Goal: Use online tool/utility: Utilize a website feature to perform a specific function

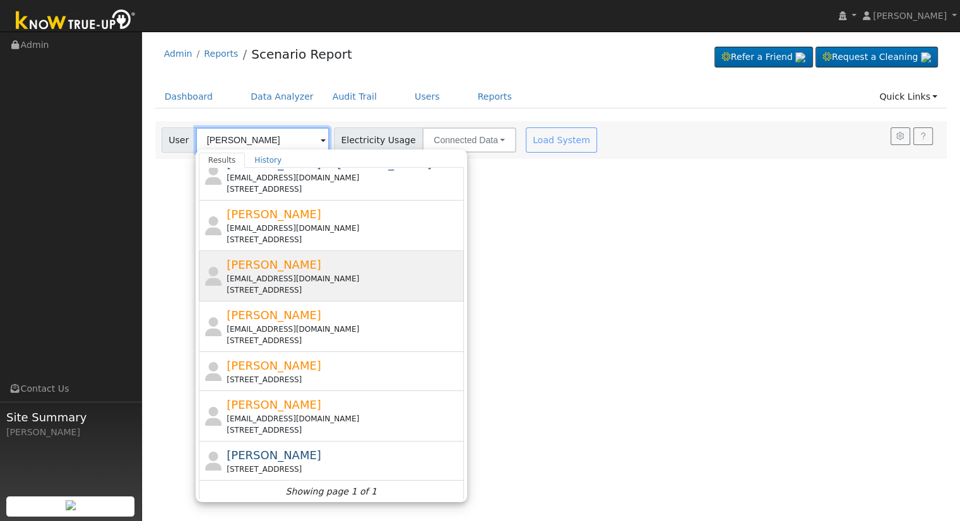
scroll to position [170, 0]
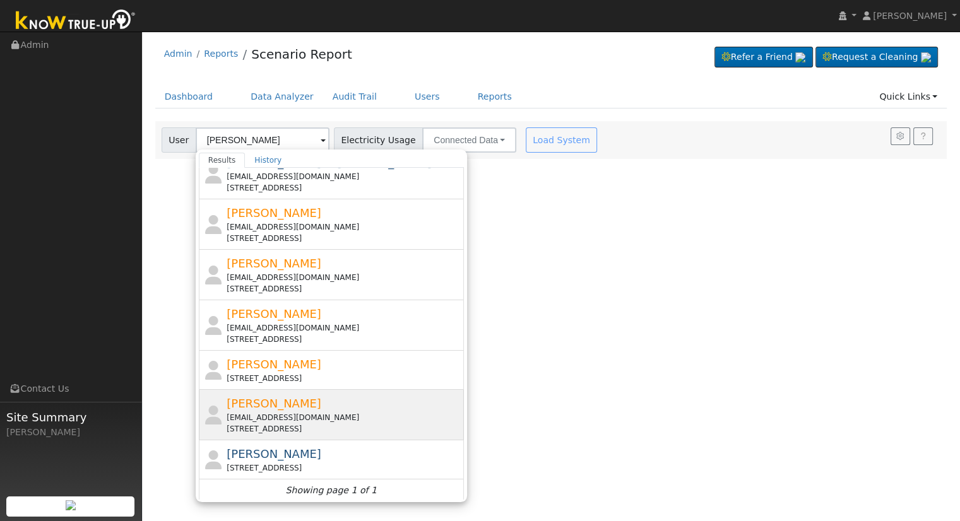
click at [246, 424] on div "[STREET_ADDRESS]" at bounding box center [344, 429] width 234 height 11
type input "[PERSON_NAME]"
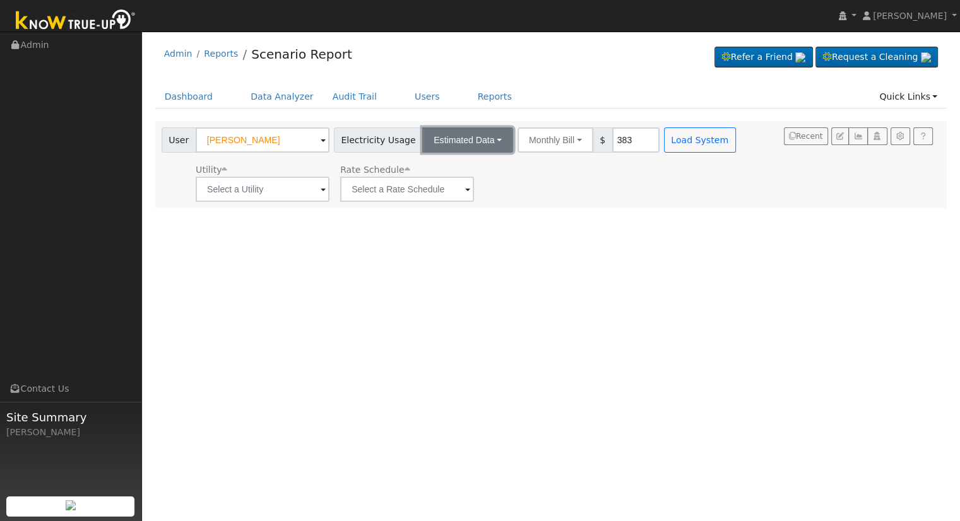
click at [461, 139] on button "Estimated Data" at bounding box center [467, 139] width 91 height 25
click at [462, 167] on link "Connected Data" at bounding box center [469, 168] width 90 height 18
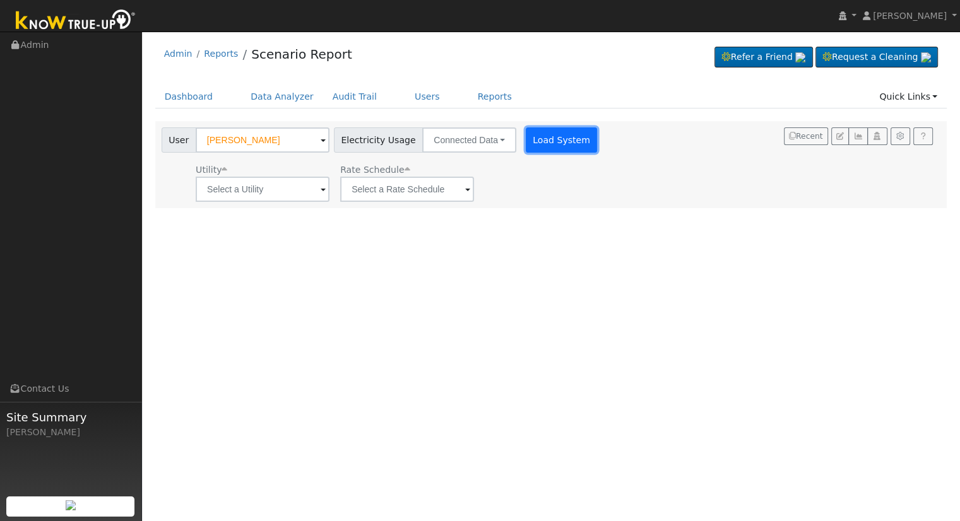
click at [566, 144] on button "Load System" at bounding box center [562, 139] width 72 height 25
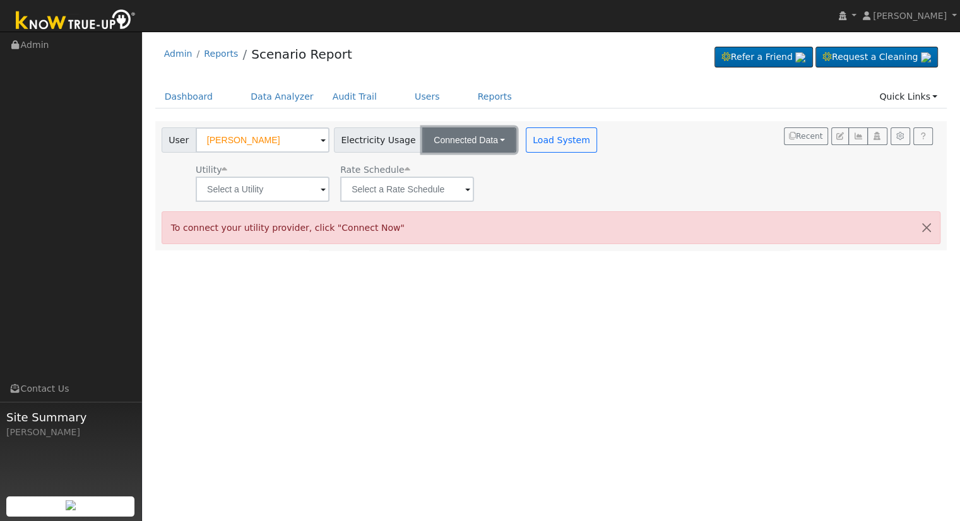
click at [490, 136] on button "Connected Data" at bounding box center [469, 139] width 94 height 25
click at [483, 172] on link "Connected Data" at bounding box center [470, 168] width 90 height 18
click at [446, 117] on div "Dashboard Data Analyzer Audit Trail Users Reports Quick Links Quick Add Quick C…" at bounding box center [551, 103] width 792 height 36
click at [447, 141] on button "Connected Data" at bounding box center [469, 139] width 94 height 25
click at [446, 190] on link "Estimated Data" at bounding box center [470, 186] width 90 height 18
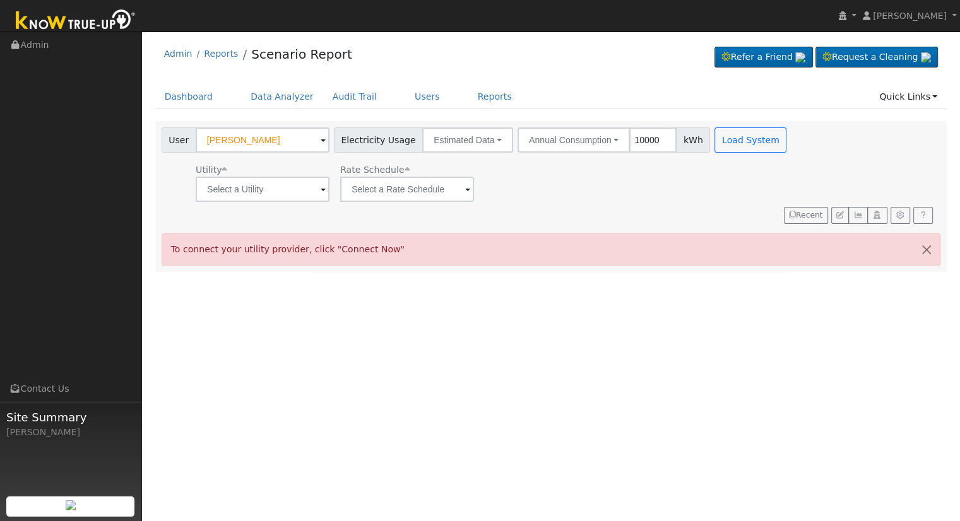
type input "7"
type input "2898"
click at [714, 137] on button "Load System" at bounding box center [750, 139] width 72 height 25
click at [231, 178] on input "text" at bounding box center [263, 189] width 134 height 25
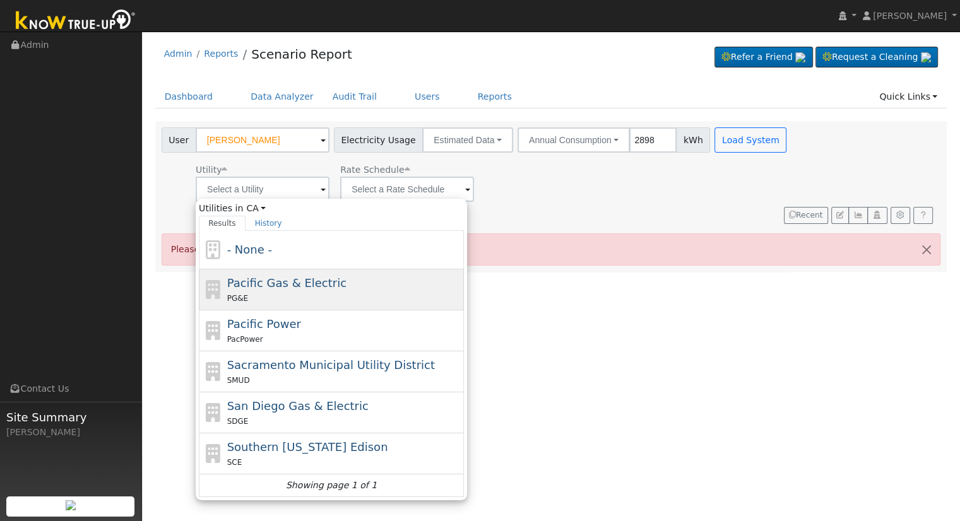
click at [228, 278] on span "Pacific Gas & Electric" at bounding box center [286, 282] width 119 height 13
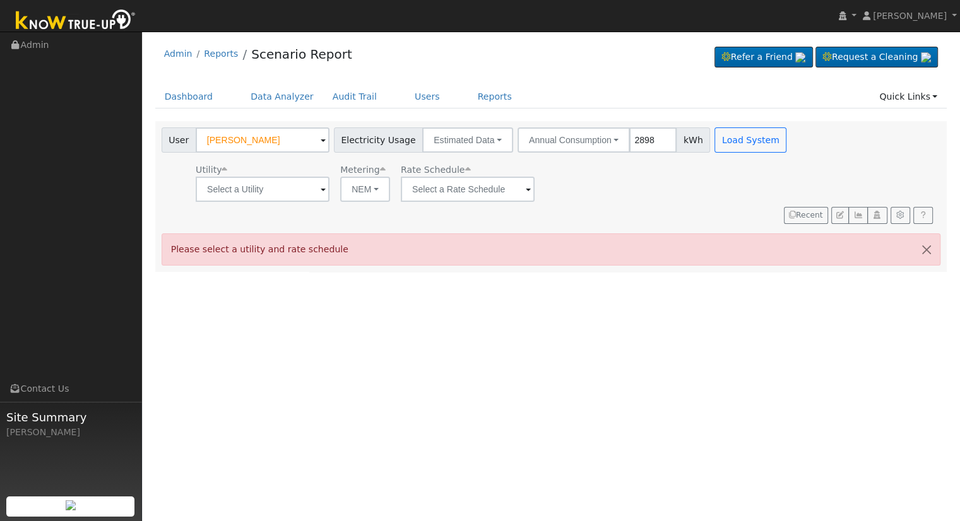
type input "Pacific Gas & Electric"
click at [435, 196] on input "text" at bounding box center [468, 189] width 134 height 25
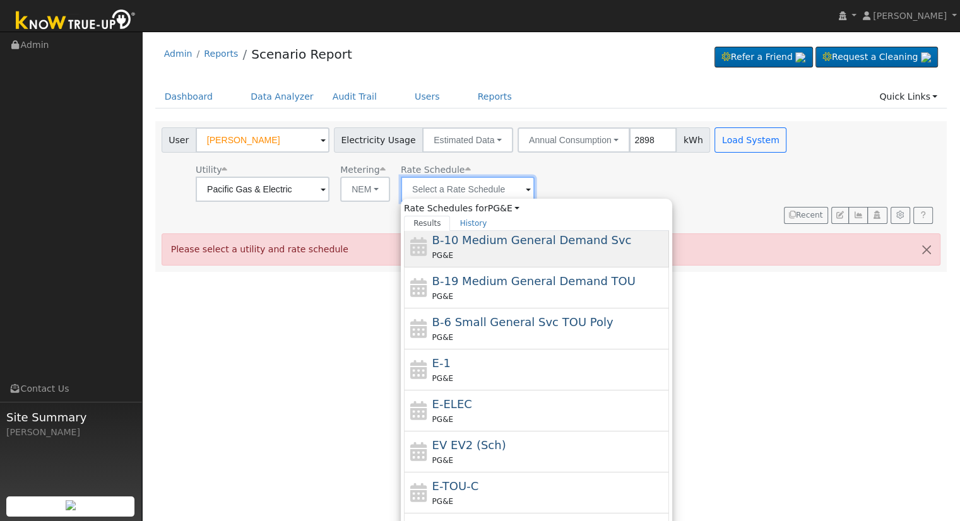
scroll to position [141, 0]
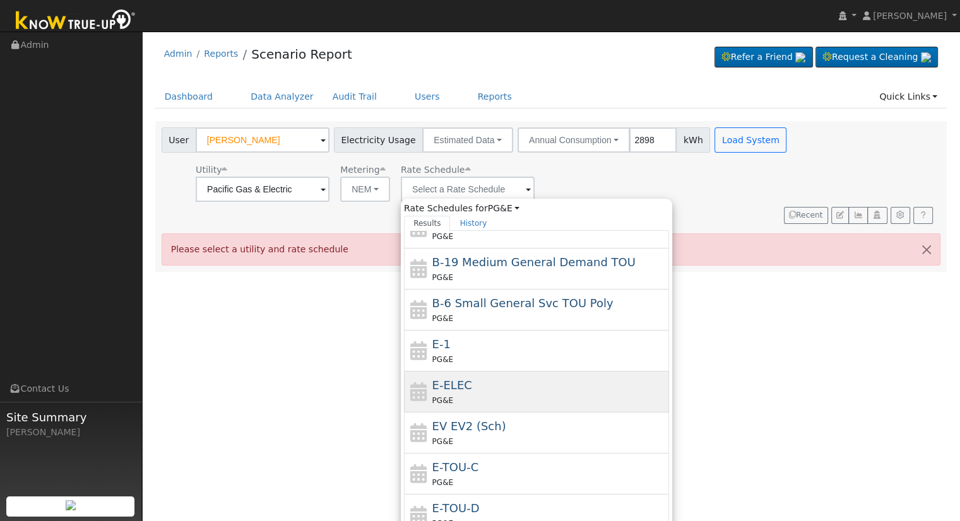
click at [446, 381] on span "E-ELEC" at bounding box center [452, 385] width 40 height 13
type input "E-ELEC"
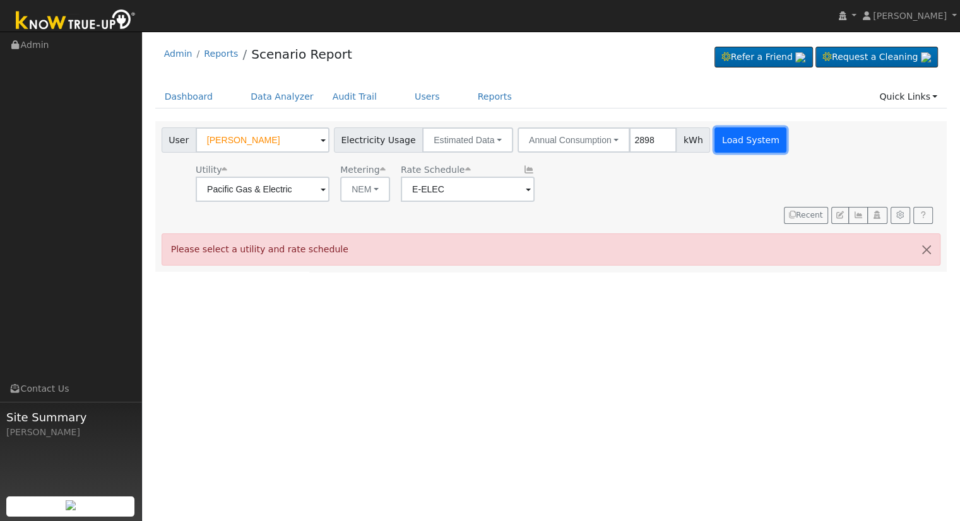
click at [725, 129] on button "Load System" at bounding box center [750, 139] width 72 height 25
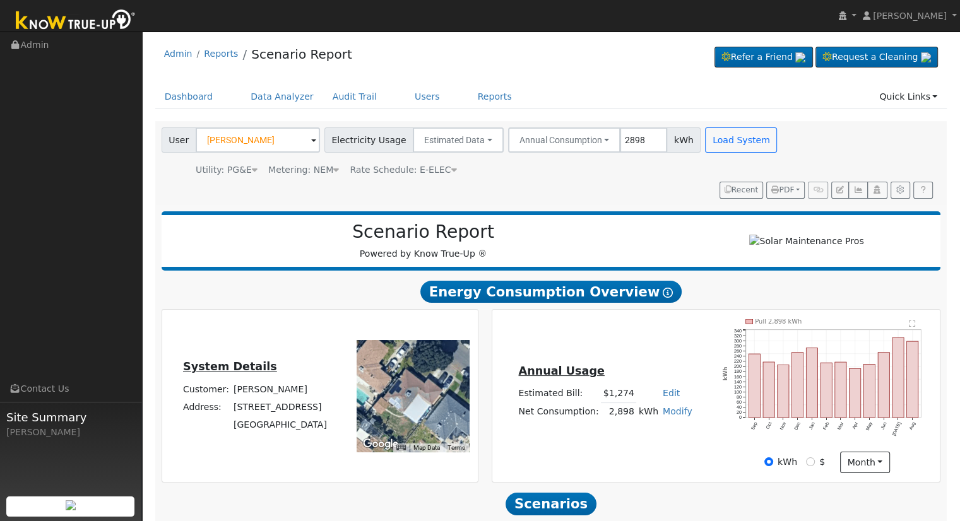
scroll to position [121, 0]
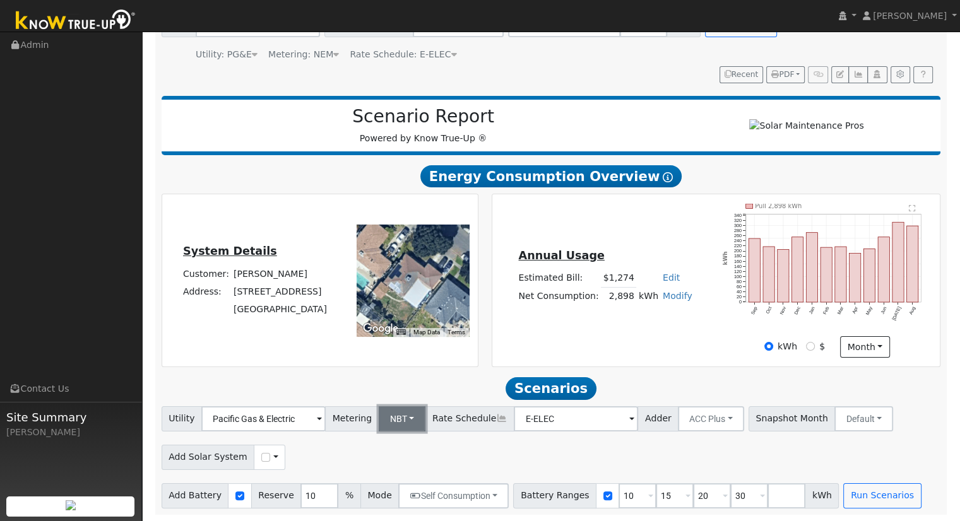
click at [384, 408] on button "NBT" at bounding box center [402, 418] width 47 height 25
click at [392, 439] on link "NEM" at bounding box center [413, 447] width 88 height 18
click at [619, 494] on input "10" at bounding box center [638, 495] width 38 height 25
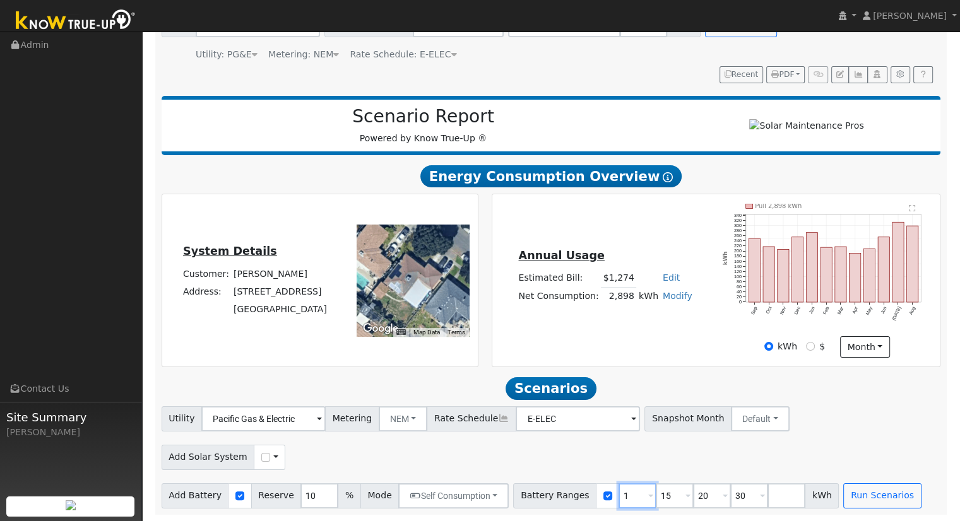
type input "15"
type input "20"
type input "30"
type input "20"
type input "30"
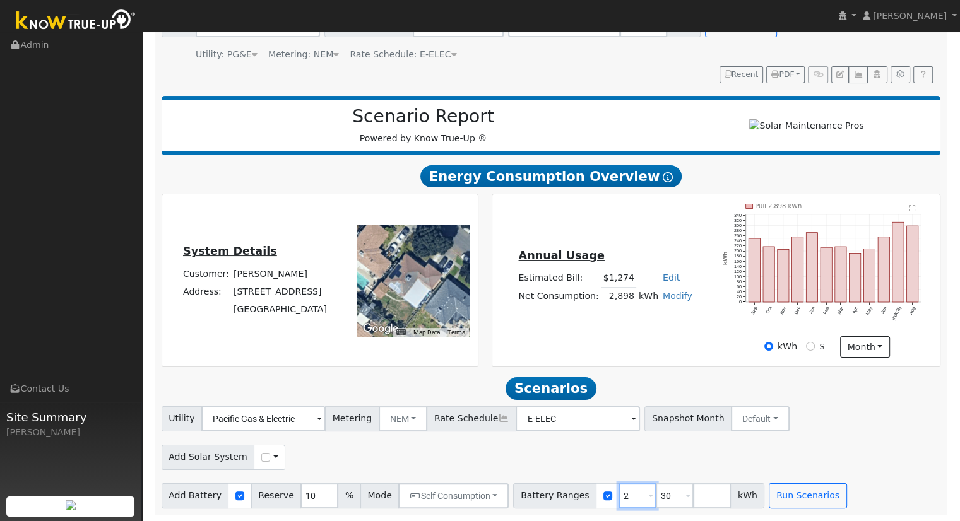
type input "30"
type input "3"
type input "1"
click at [261, 459] on input "checkbox" at bounding box center [265, 457] width 9 height 9
checkbox input "true"
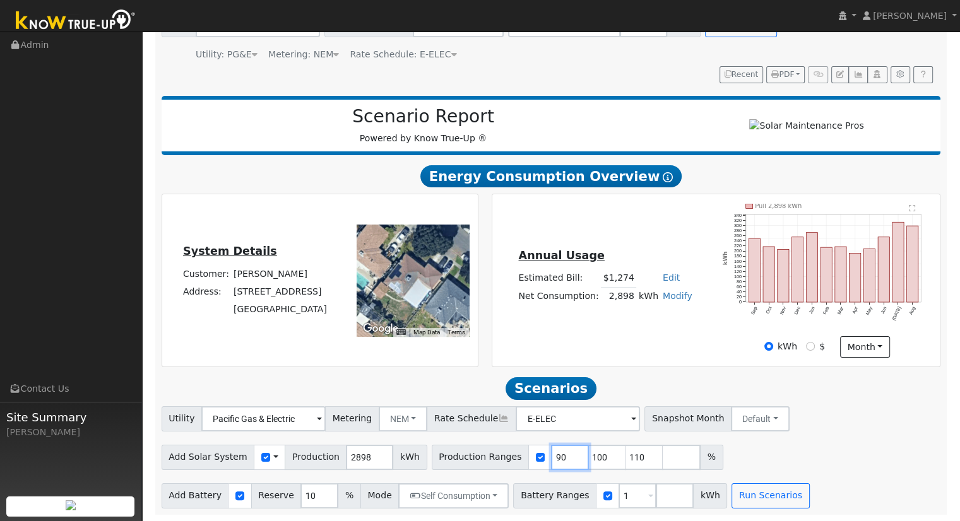
click at [551, 458] on input "90" at bounding box center [570, 457] width 38 height 25
type input "100"
type input "110"
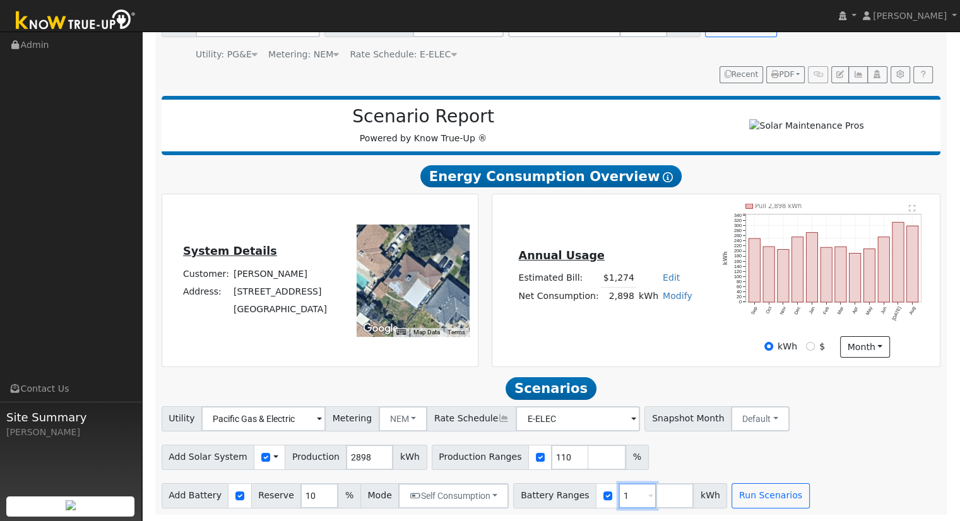
click at [620, 499] on input "1" at bounding box center [638, 495] width 38 height 25
type input "5"
click at [720, 510] on div "Scenario Report Powered by Know True-Up ® Energy Consumption Overview Show Help…" at bounding box center [551, 302] width 792 height 425
click at [732, 493] on button "Run Scenarios" at bounding box center [771, 495] width 78 height 25
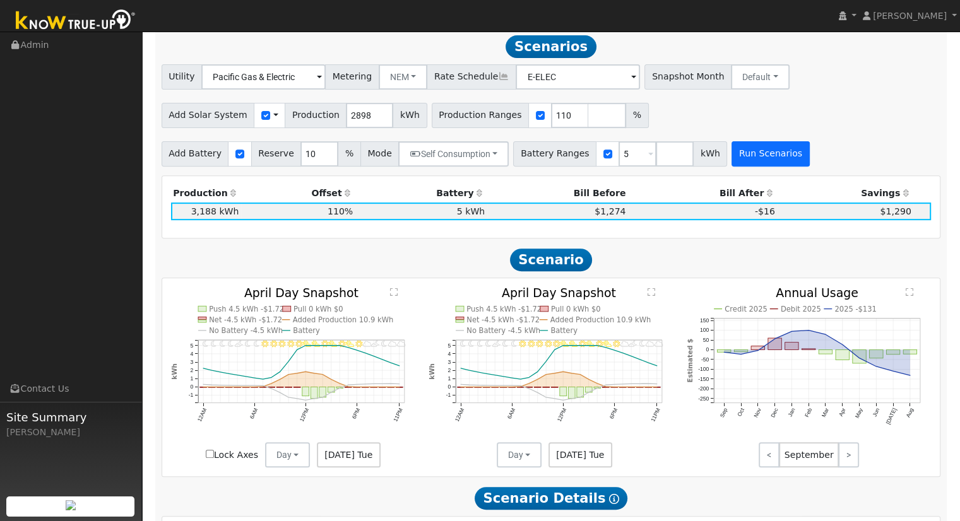
scroll to position [458, 0]
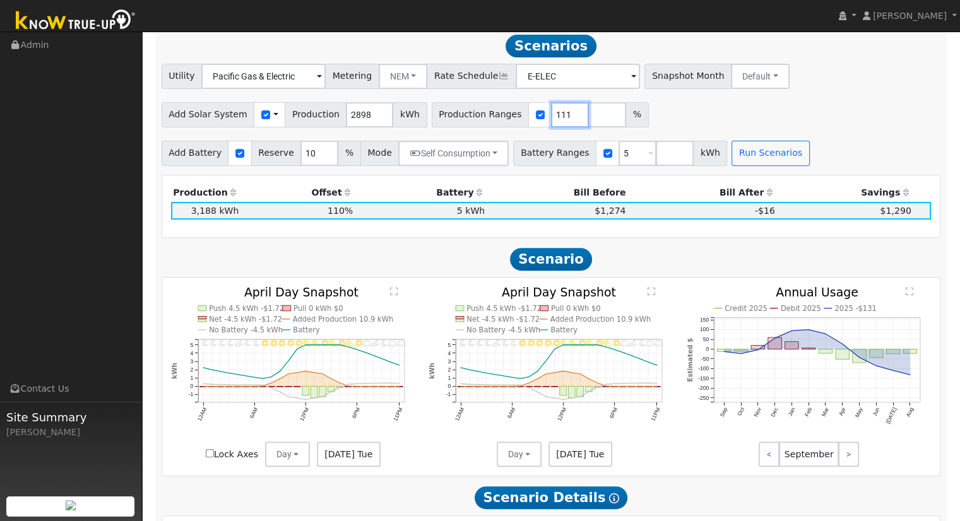
click at [554, 116] on input "111" at bounding box center [570, 114] width 38 height 25
click at [554, 116] on input "112" at bounding box center [570, 114] width 38 height 25
click at [554, 116] on input "113" at bounding box center [570, 114] width 38 height 25
click at [554, 116] on input "114" at bounding box center [570, 114] width 38 height 25
click at [732, 153] on button "Run Scenarios" at bounding box center [771, 153] width 78 height 25
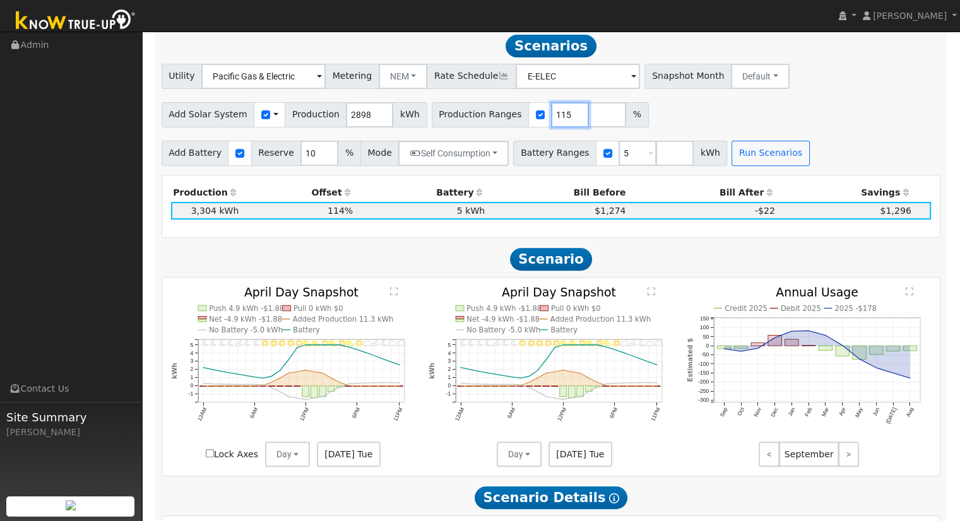
click at [551, 115] on input "115" at bounding box center [570, 114] width 38 height 25
click at [551, 115] on input "116" at bounding box center [570, 114] width 38 height 25
click at [551, 115] on input "117" at bounding box center [570, 114] width 38 height 25
click at [551, 115] on input "118" at bounding box center [570, 114] width 38 height 25
click at [551, 115] on input "119" at bounding box center [570, 114] width 38 height 25
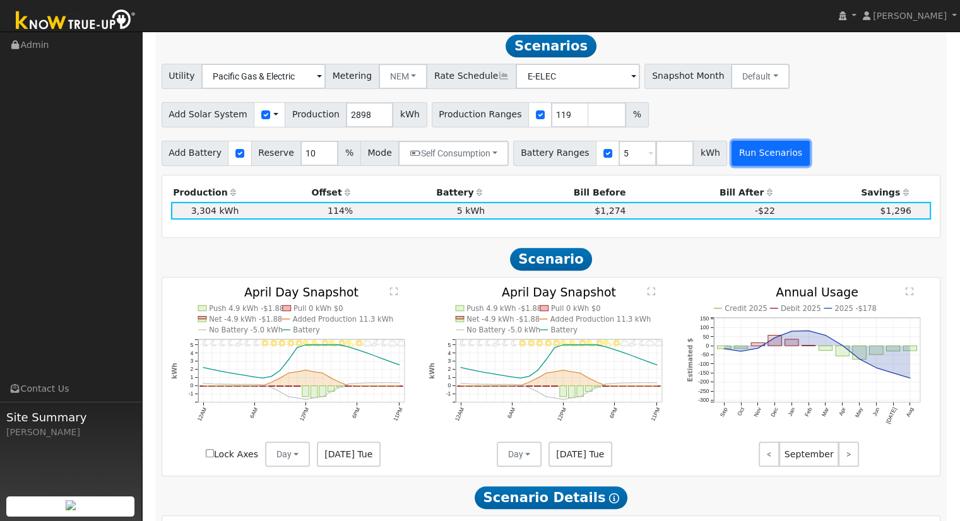
click at [761, 155] on button "Run Scenarios" at bounding box center [771, 153] width 78 height 25
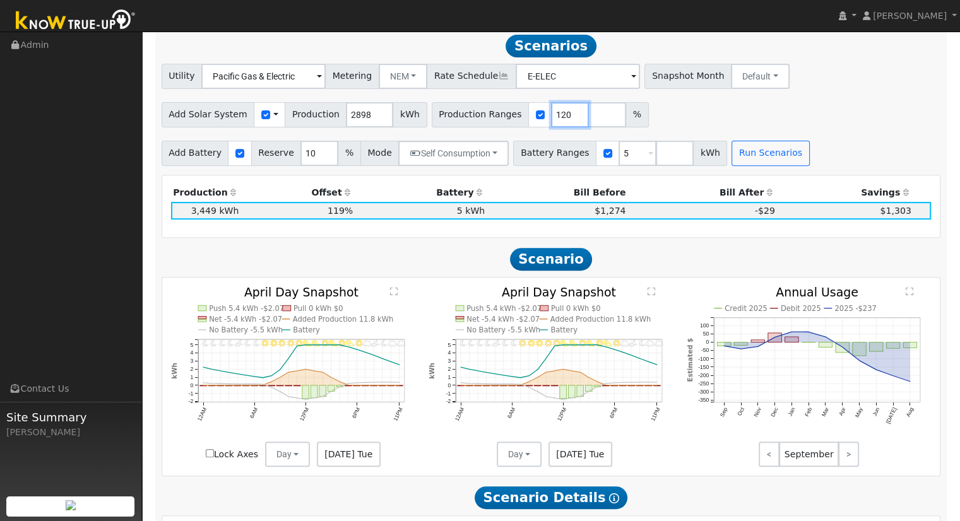
click at [552, 118] on input "120" at bounding box center [570, 114] width 38 height 25
click at [552, 118] on input "121" at bounding box center [570, 114] width 38 height 25
click at [552, 118] on input "122" at bounding box center [570, 114] width 38 height 25
click at [732, 153] on button "Run Scenarios" at bounding box center [771, 153] width 78 height 25
click at [551, 114] on input "123" at bounding box center [570, 114] width 38 height 25
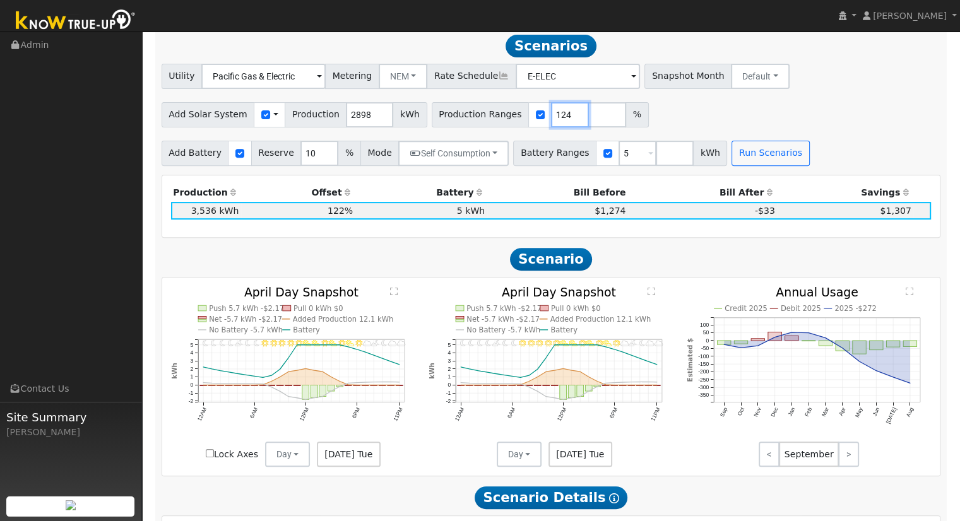
click at [551, 114] on input "124" at bounding box center [570, 114] width 38 height 25
click at [732, 145] on button "Run Scenarios" at bounding box center [771, 153] width 78 height 25
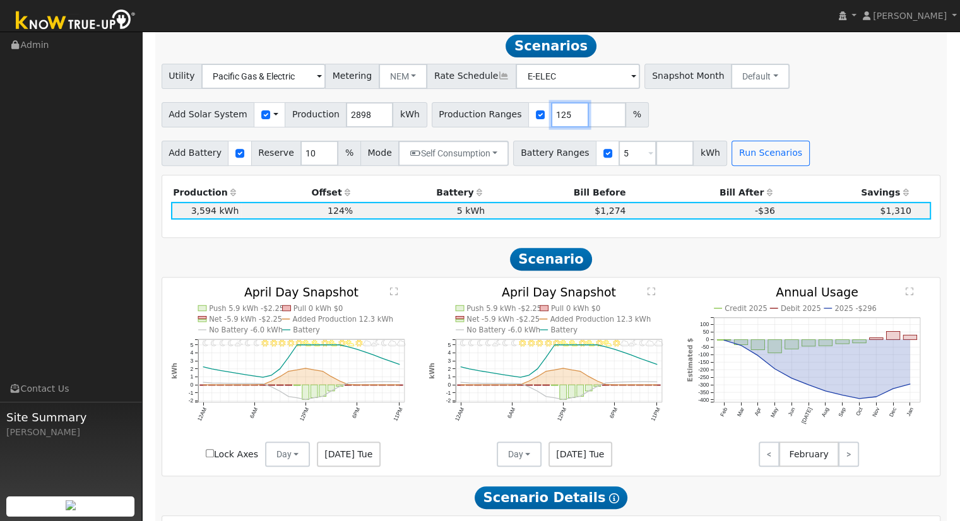
click at [551, 116] on input "125" at bounding box center [570, 114] width 38 height 25
click at [551, 116] on input "127" at bounding box center [570, 114] width 38 height 25
click at [551, 116] on input "128" at bounding box center [570, 114] width 38 height 25
click at [551, 116] on input "129" at bounding box center [570, 114] width 38 height 25
click at [551, 116] on input "130" at bounding box center [570, 114] width 38 height 25
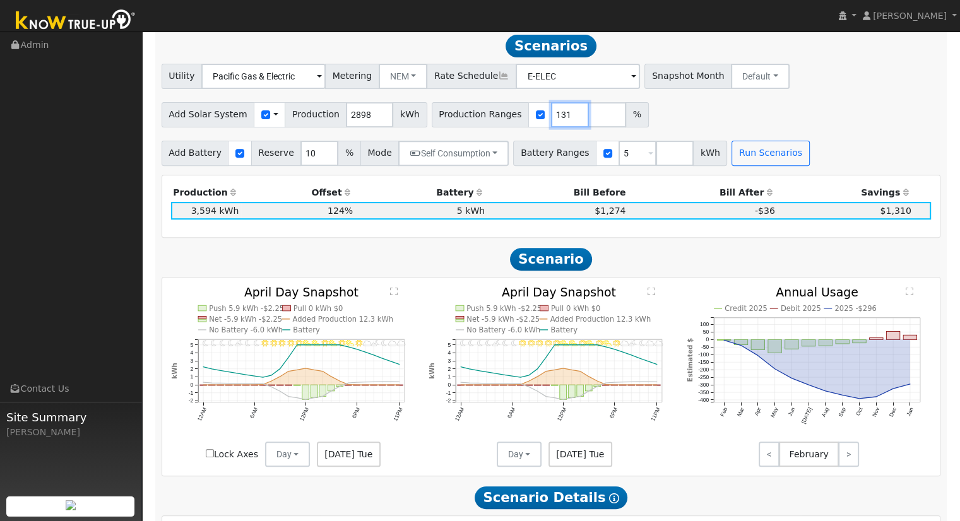
click at [551, 116] on input "131" at bounding box center [570, 114] width 38 height 25
click at [551, 116] on input "132" at bounding box center [570, 114] width 38 height 25
click at [551, 116] on input "133" at bounding box center [570, 114] width 38 height 25
click at [732, 164] on button "Run Scenarios" at bounding box center [771, 153] width 78 height 25
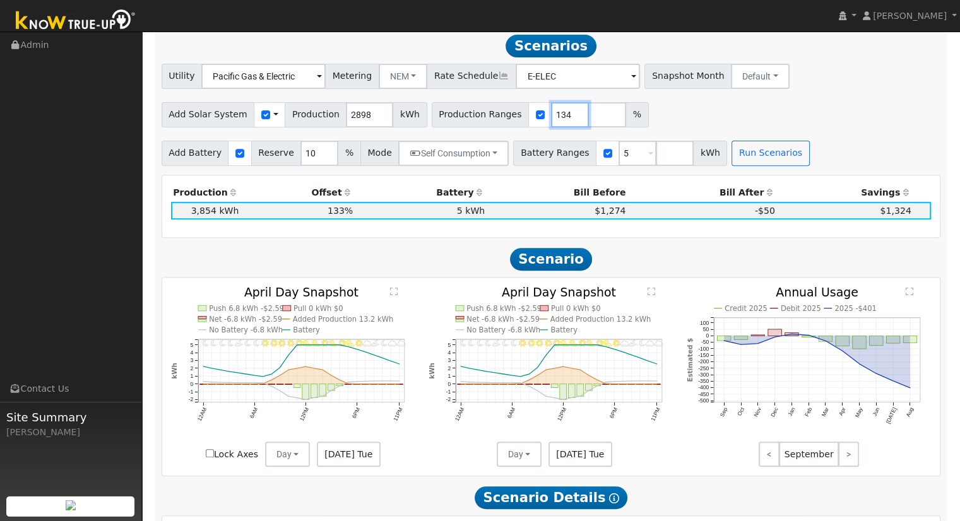
click at [553, 117] on input "134" at bounding box center [570, 114] width 38 height 25
click at [553, 117] on input "135" at bounding box center [570, 114] width 38 height 25
click at [553, 117] on input "136" at bounding box center [570, 114] width 38 height 25
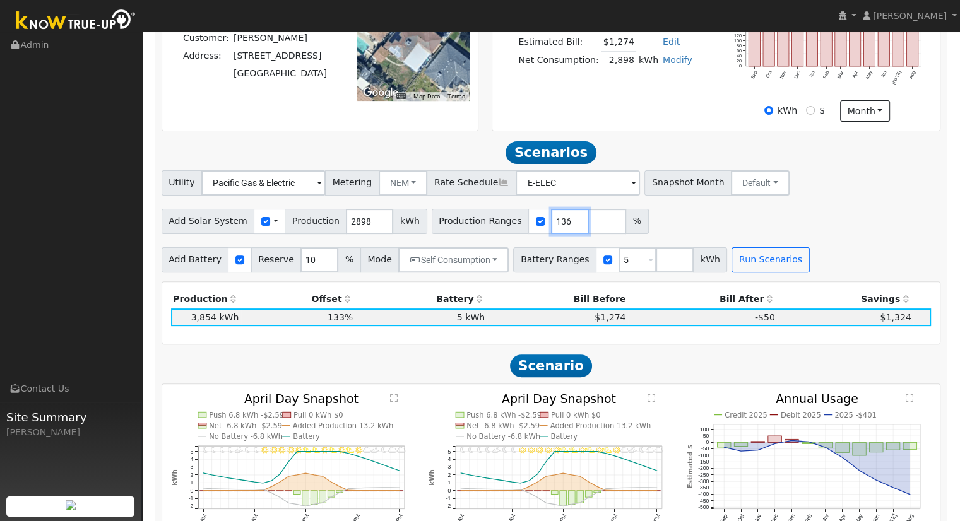
scroll to position [341, 0]
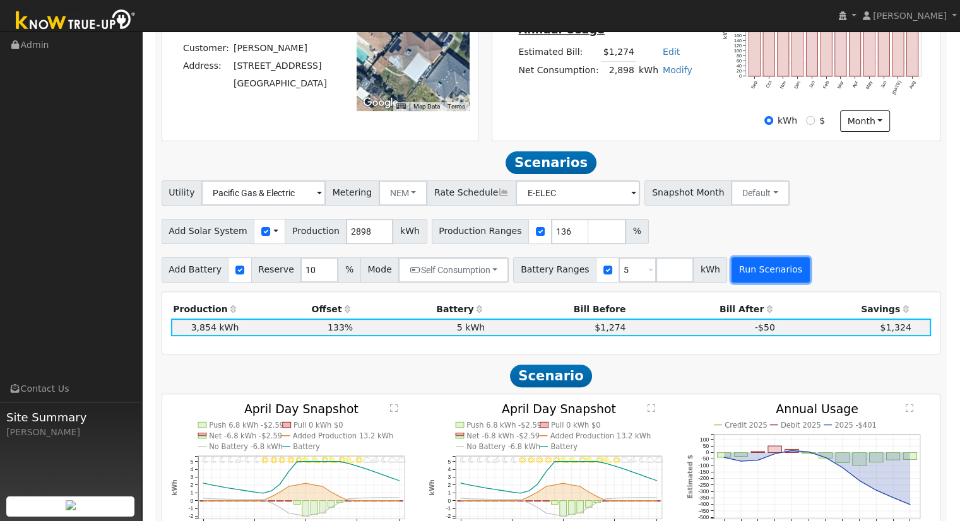
click at [734, 283] on button "Run Scenarios" at bounding box center [771, 270] width 78 height 25
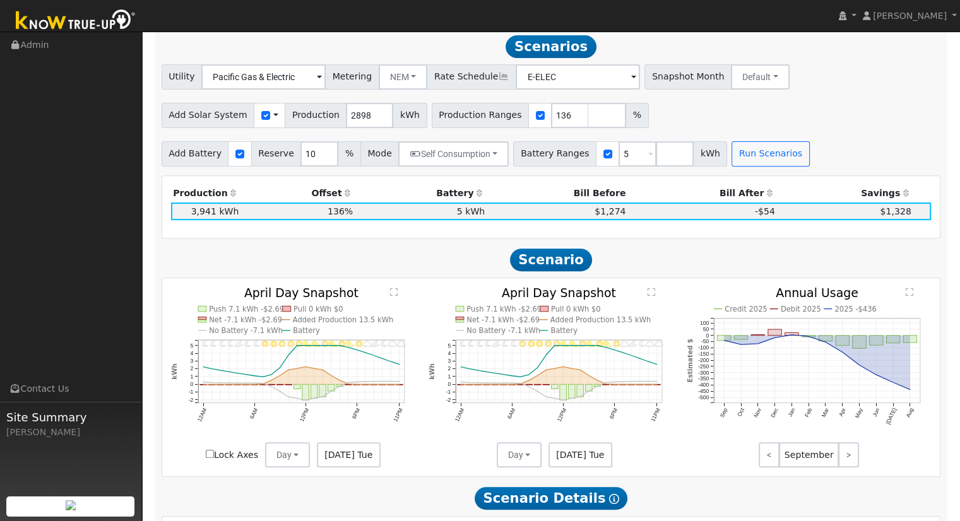
scroll to position [458, 0]
click at [553, 114] on input "137" at bounding box center [570, 114] width 38 height 25
click at [736, 155] on button "Run Scenarios" at bounding box center [771, 153] width 78 height 25
click at [553, 117] on input "138" at bounding box center [570, 114] width 38 height 25
click at [553, 117] on input "139" at bounding box center [570, 114] width 38 height 25
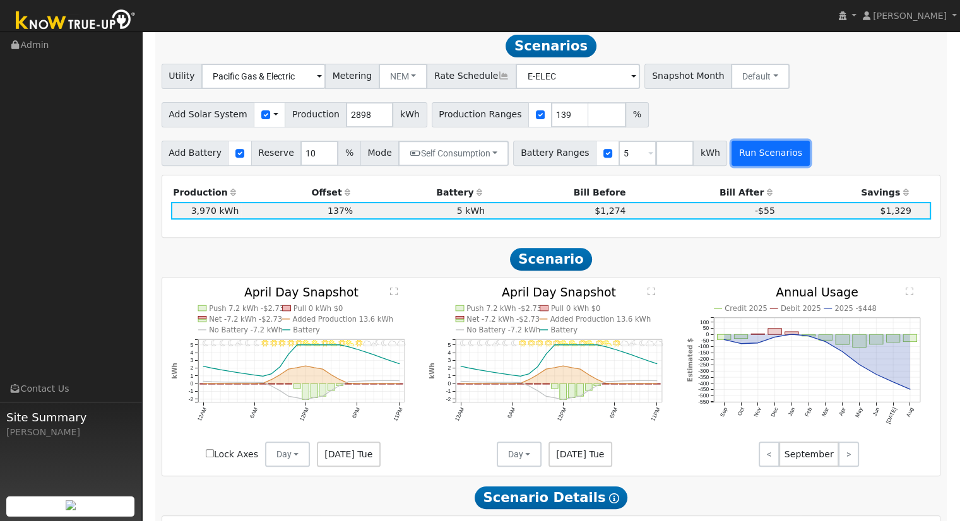
click at [732, 162] on button "Run Scenarios" at bounding box center [771, 153] width 78 height 25
click at [553, 122] on input "138" at bounding box center [570, 114] width 38 height 25
click at [727, 139] on div "Utility Pacific Gas & Electric Metering NEM NEM NBT Rate Schedule E-ELEC - None…" at bounding box center [551, 115] width 793 height 102
click at [732, 145] on button "Run Scenarios" at bounding box center [771, 153] width 78 height 25
type input "139"
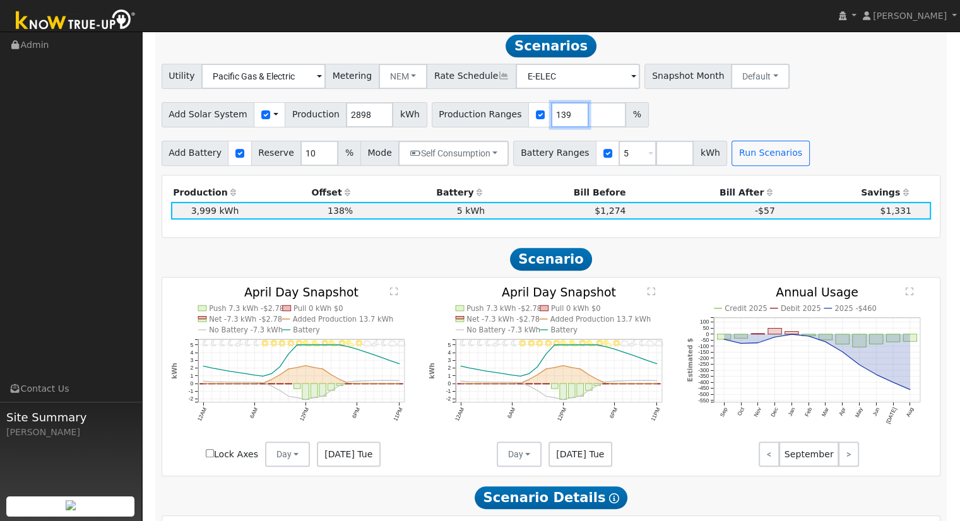
click at [555, 117] on input "139" at bounding box center [570, 114] width 38 height 25
click at [699, 166] on span "kWh" at bounding box center [710, 153] width 34 height 25
click at [732, 163] on button "Run Scenarios" at bounding box center [771, 153] width 78 height 25
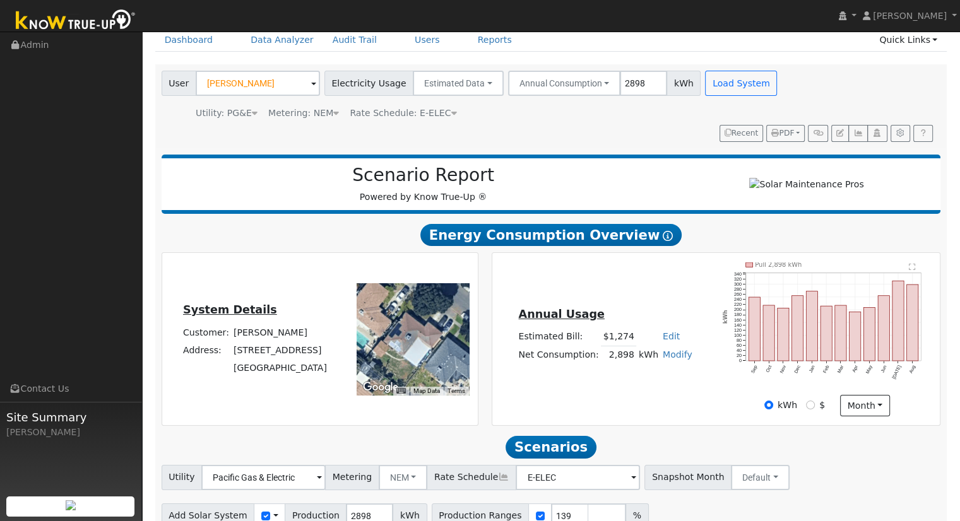
scroll to position [0, 0]
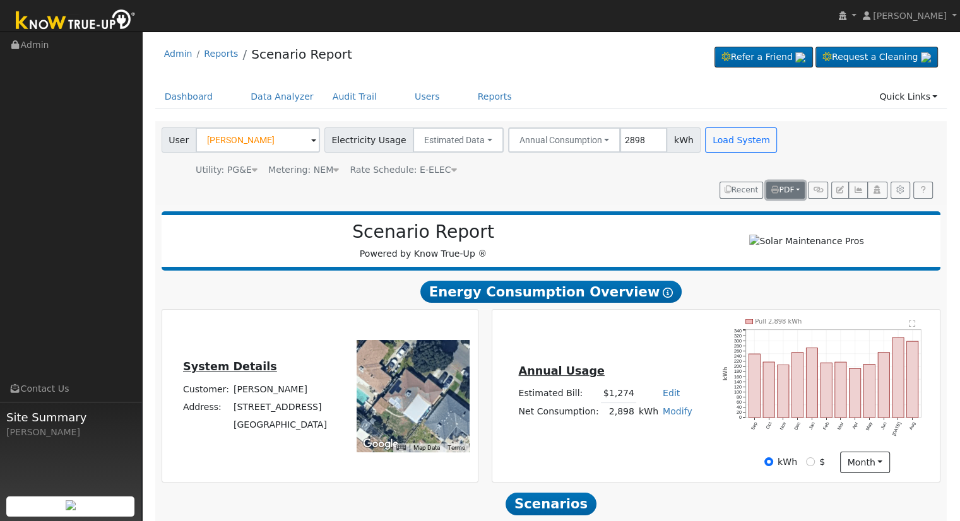
click at [783, 187] on span "PDF" at bounding box center [782, 190] width 23 height 9
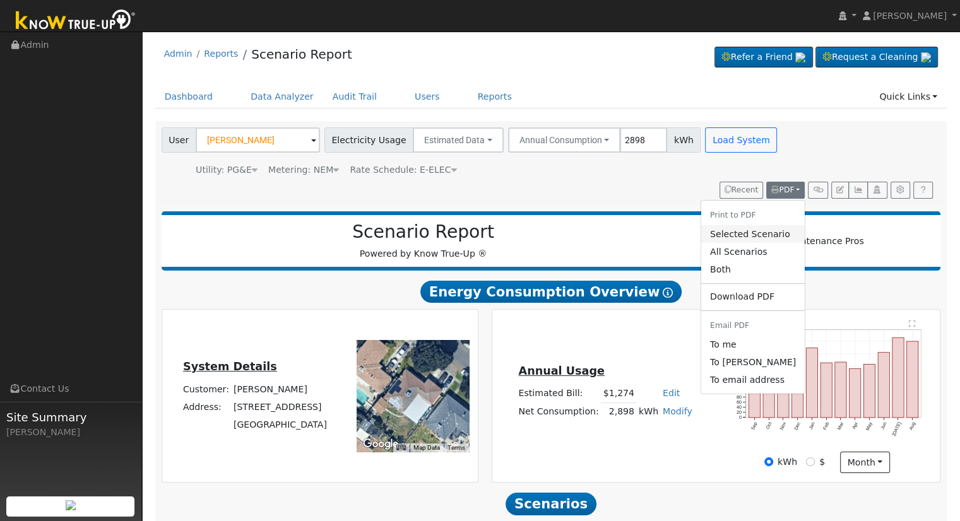
click at [752, 233] on link "Selected Scenario" at bounding box center [753, 234] width 104 height 18
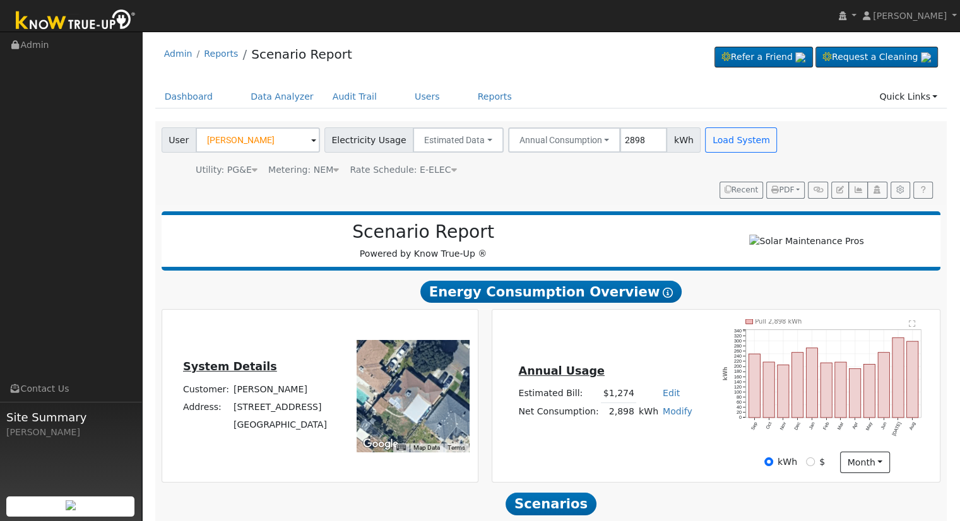
scroll to position [136, 0]
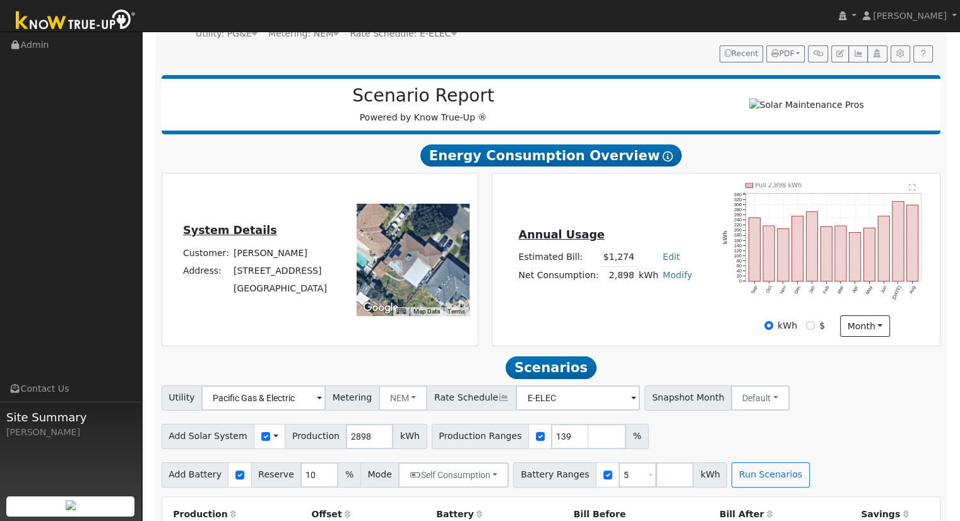
click at [790, 44] on div "User [PERSON_NAME] Account Default Account Default Account [STREET_ADDRESS] Pri…" at bounding box center [548, 25] width 779 height 76
click at [789, 49] on span "PDF" at bounding box center [782, 53] width 23 height 9
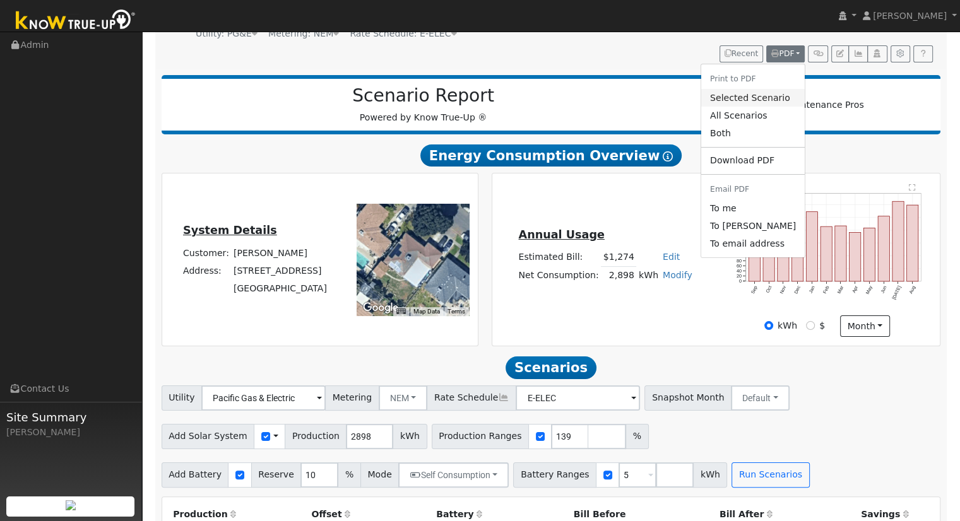
click at [786, 97] on link "Selected Scenario" at bounding box center [753, 98] width 104 height 18
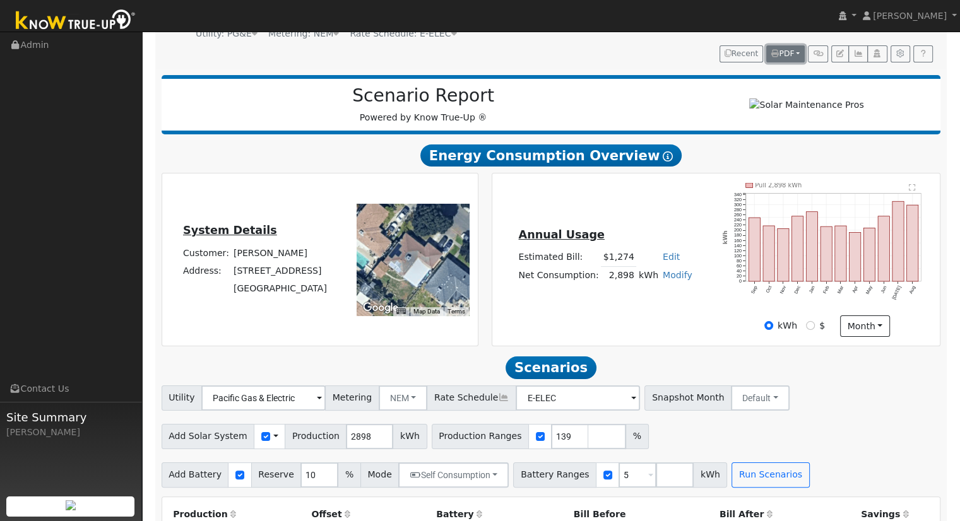
click at [788, 56] on span "PDF" at bounding box center [782, 53] width 23 height 9
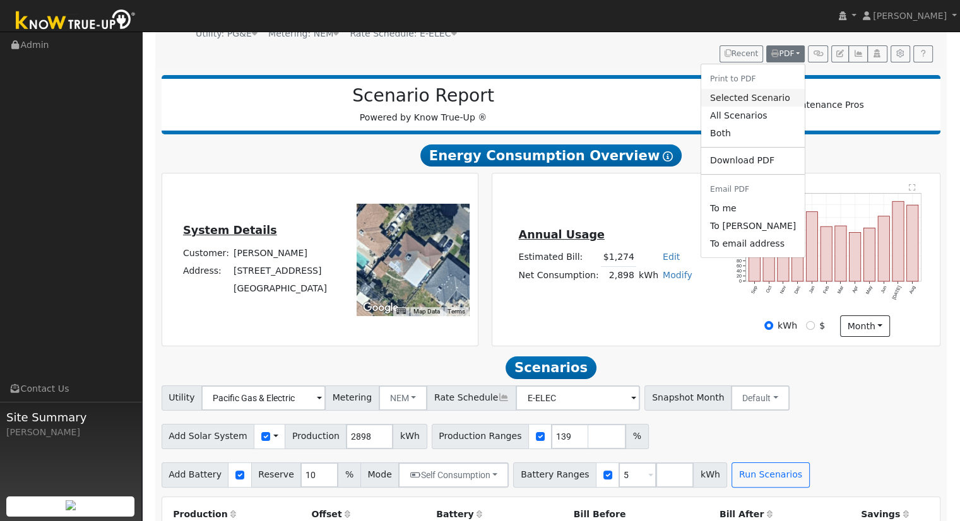
click at [770, 95] on link "Selected Scenario" at bounding box center [753, 98] width 104 height 18
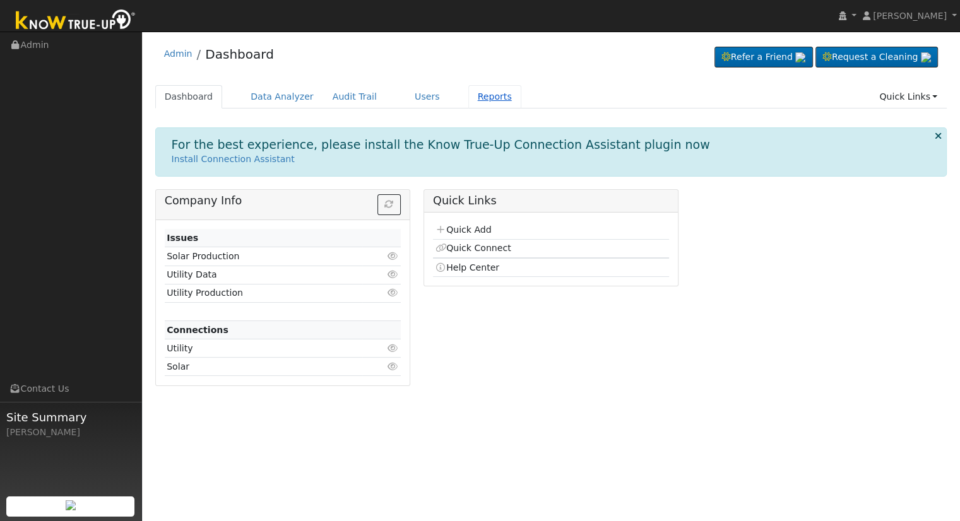
click at [468, 104] on link "Reports" at bounding box center [494, 96] width 53 height 23
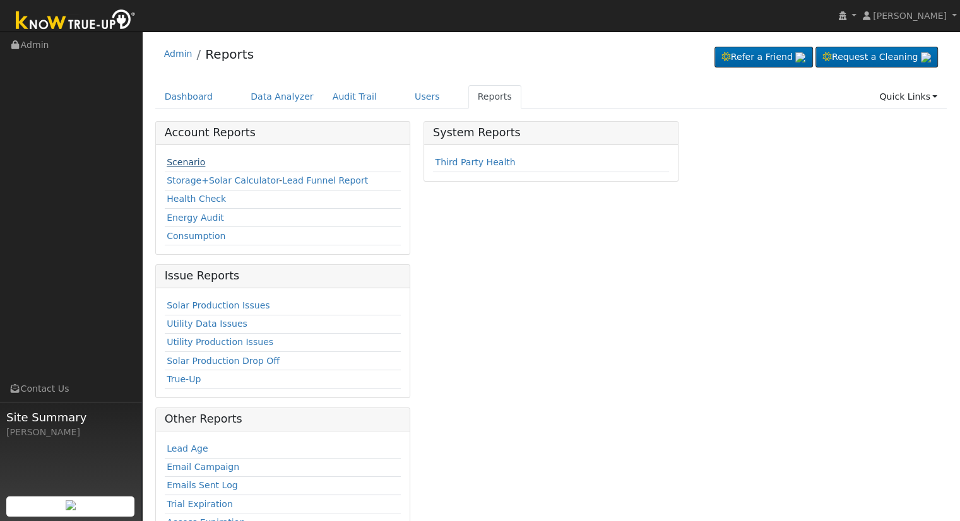
click at [193, 162] on link "Scenario" at bounding box center [186, 162] width 39 height 10
